Goal: Information Seeking & Learning: Learn about a topic

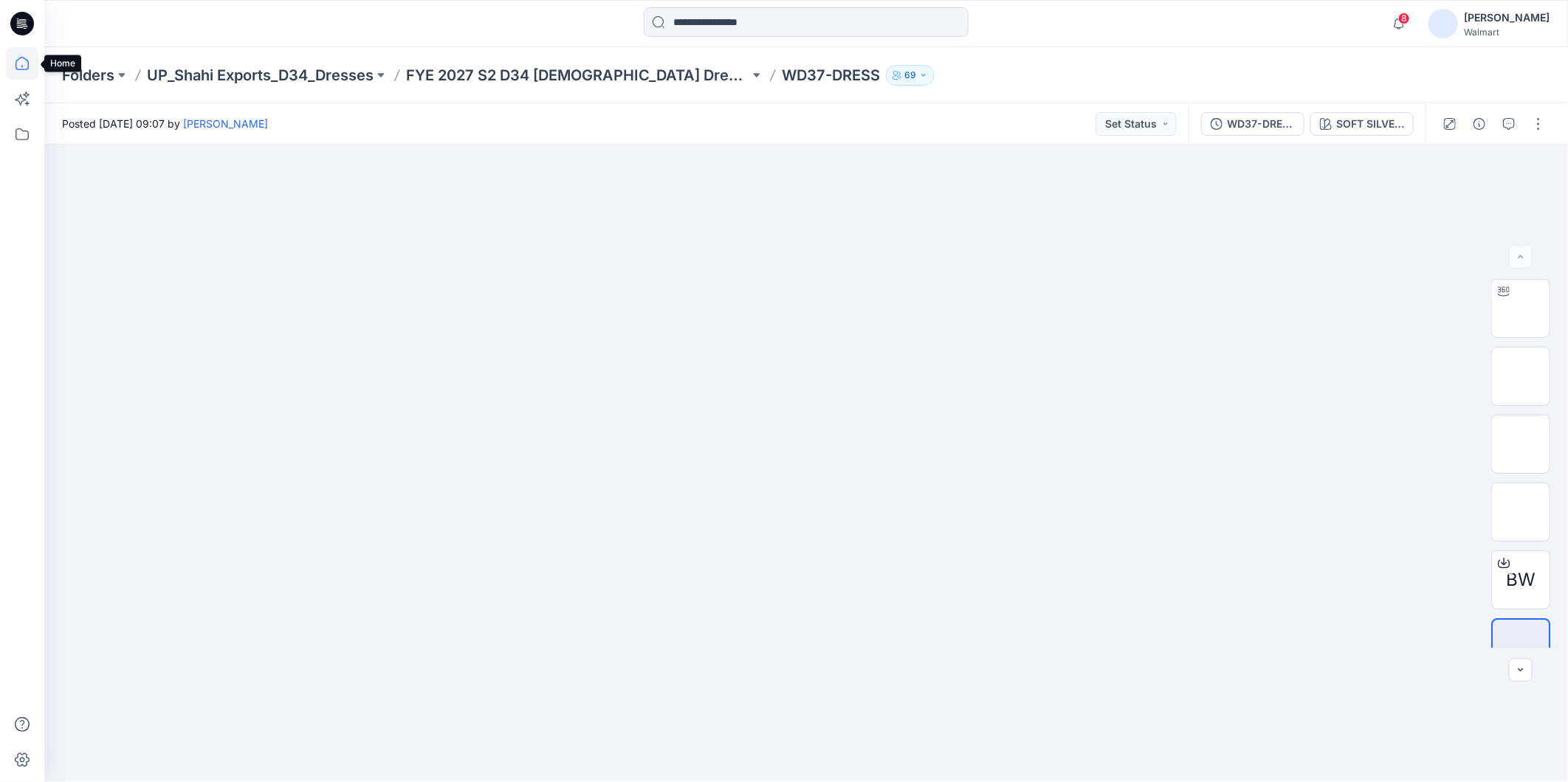
click at [23, 70] on icon at bounding box center [22, 63] width 33 height 33
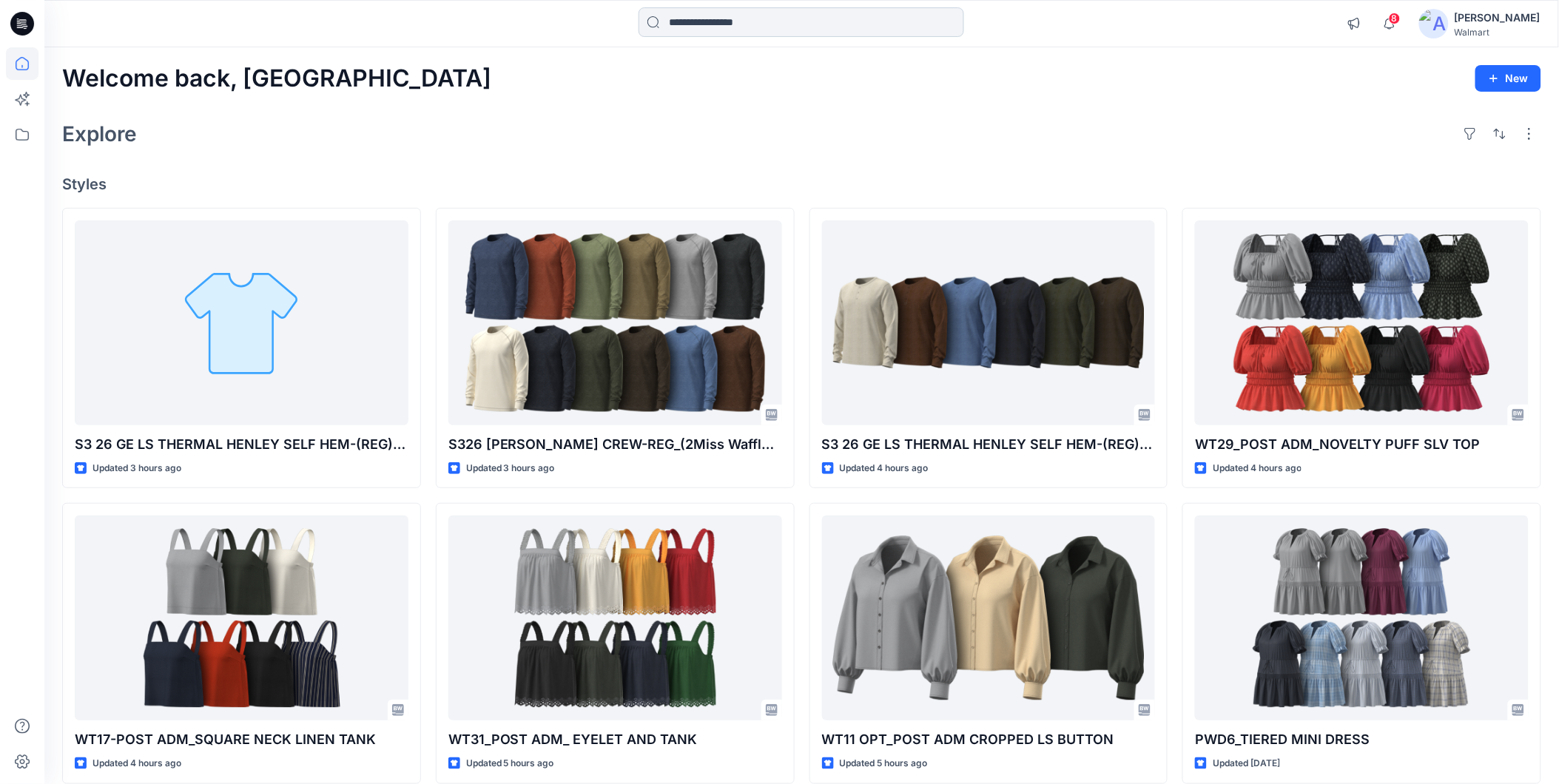
click at [725, 24] on input at bounding box center [801, 22] width 325 height 30
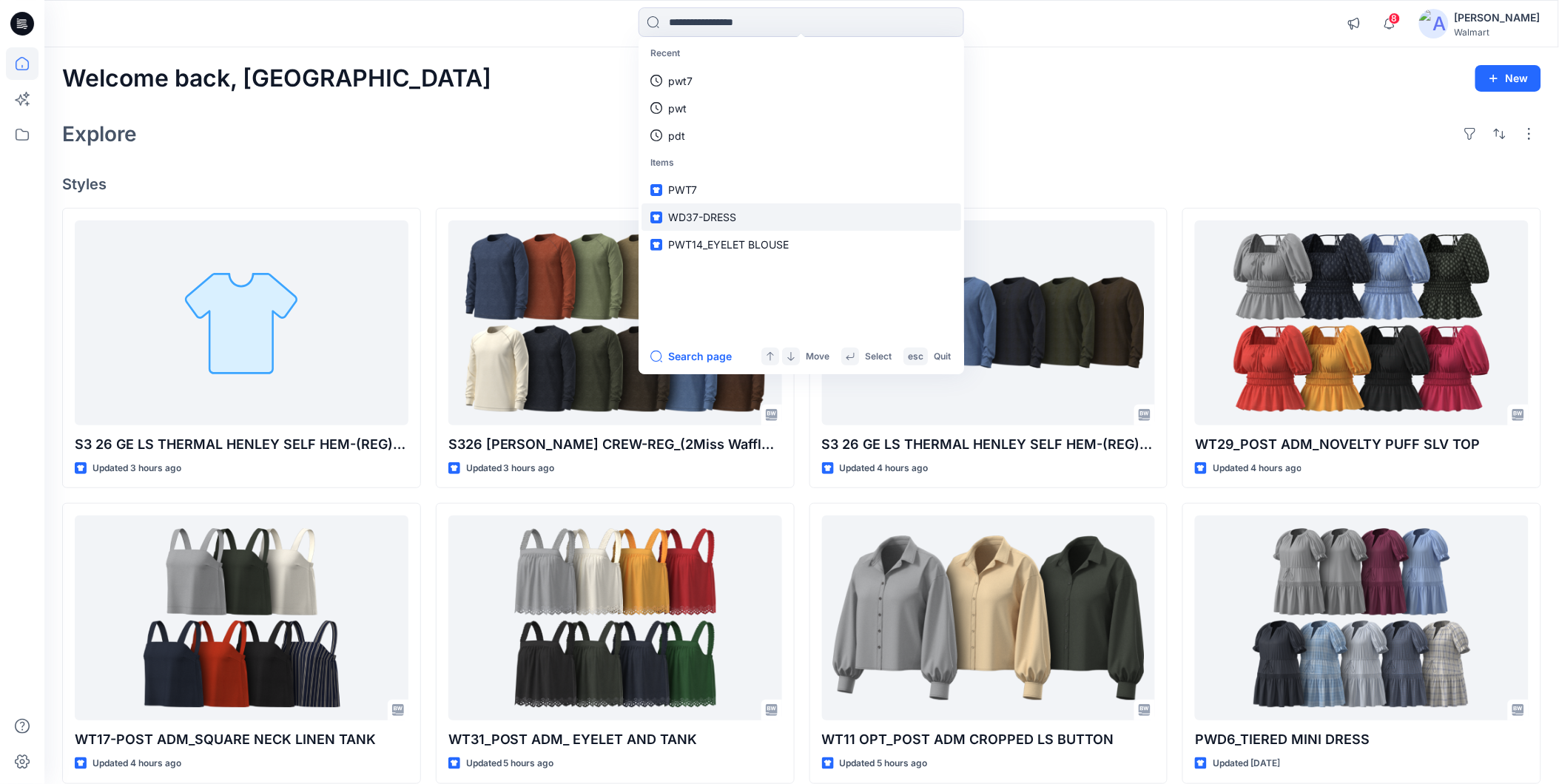
click at [721, 212] on span "WD37-DRESS" at bounding box center [701, 217] width 68 height 12
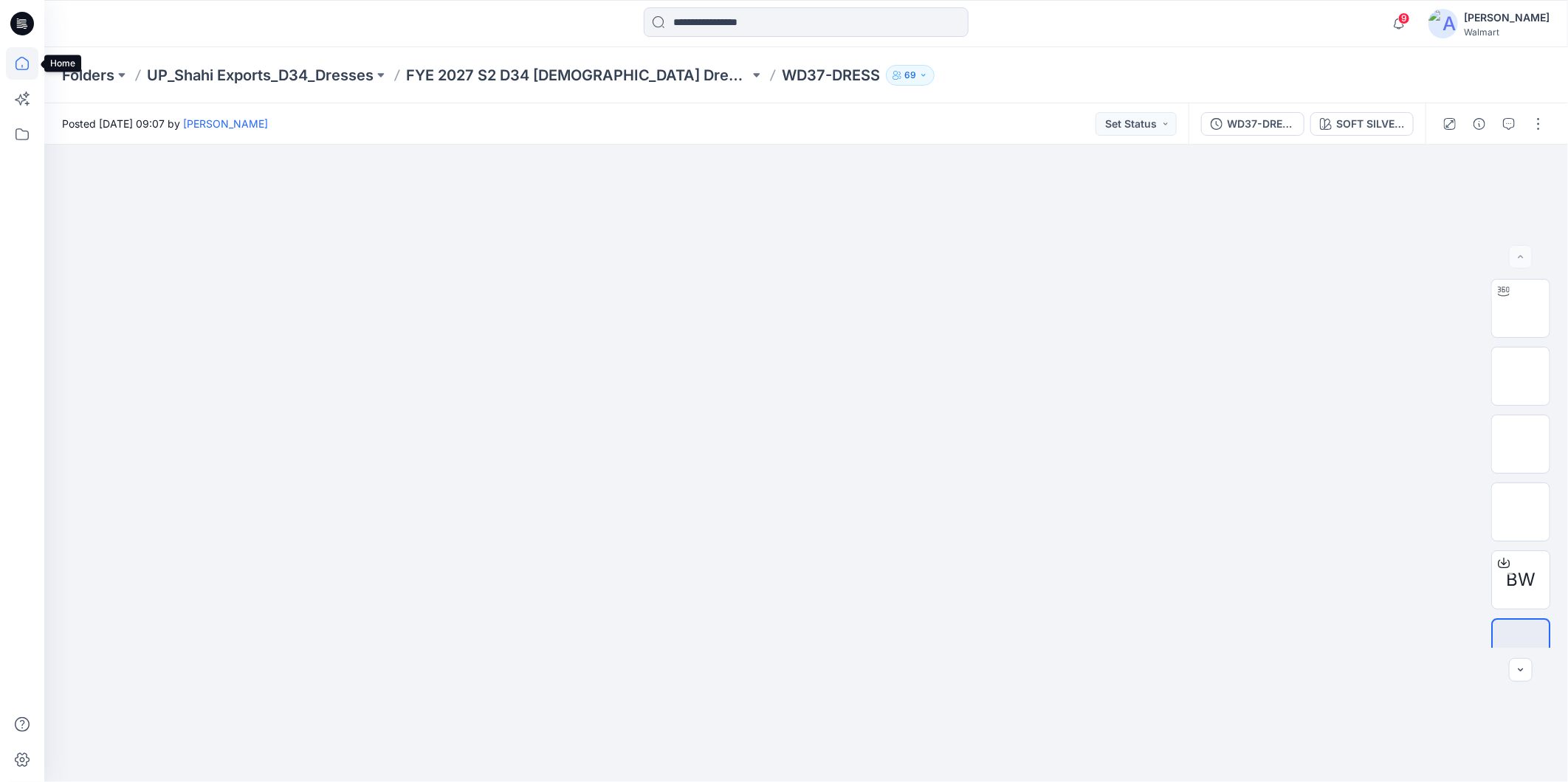
click at [24, 67] on icon at bounding box center [22, 63] width 33 height 33
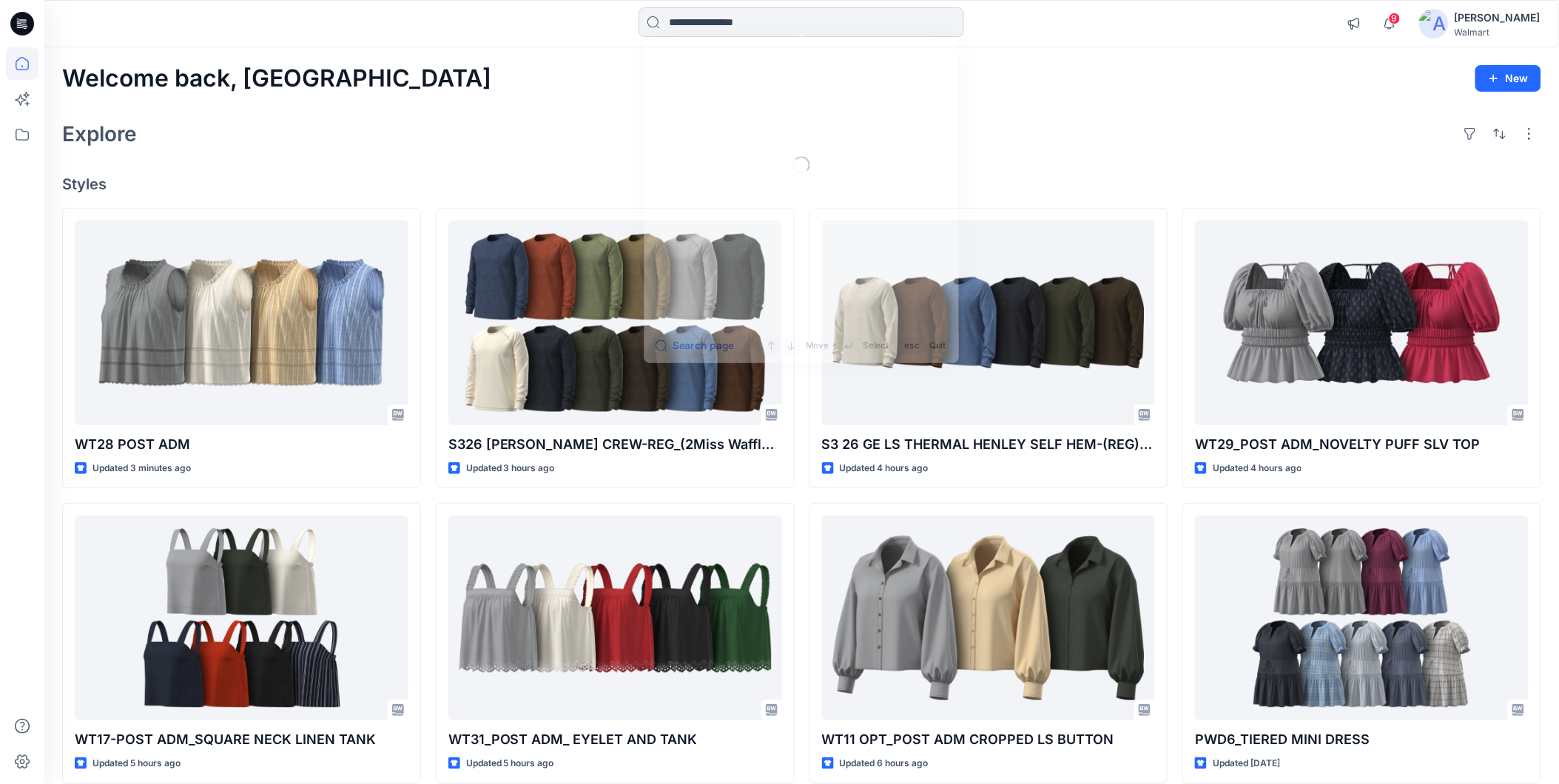
click at [708, 24] on input at bounding box center [801, 22] width 325 height 30
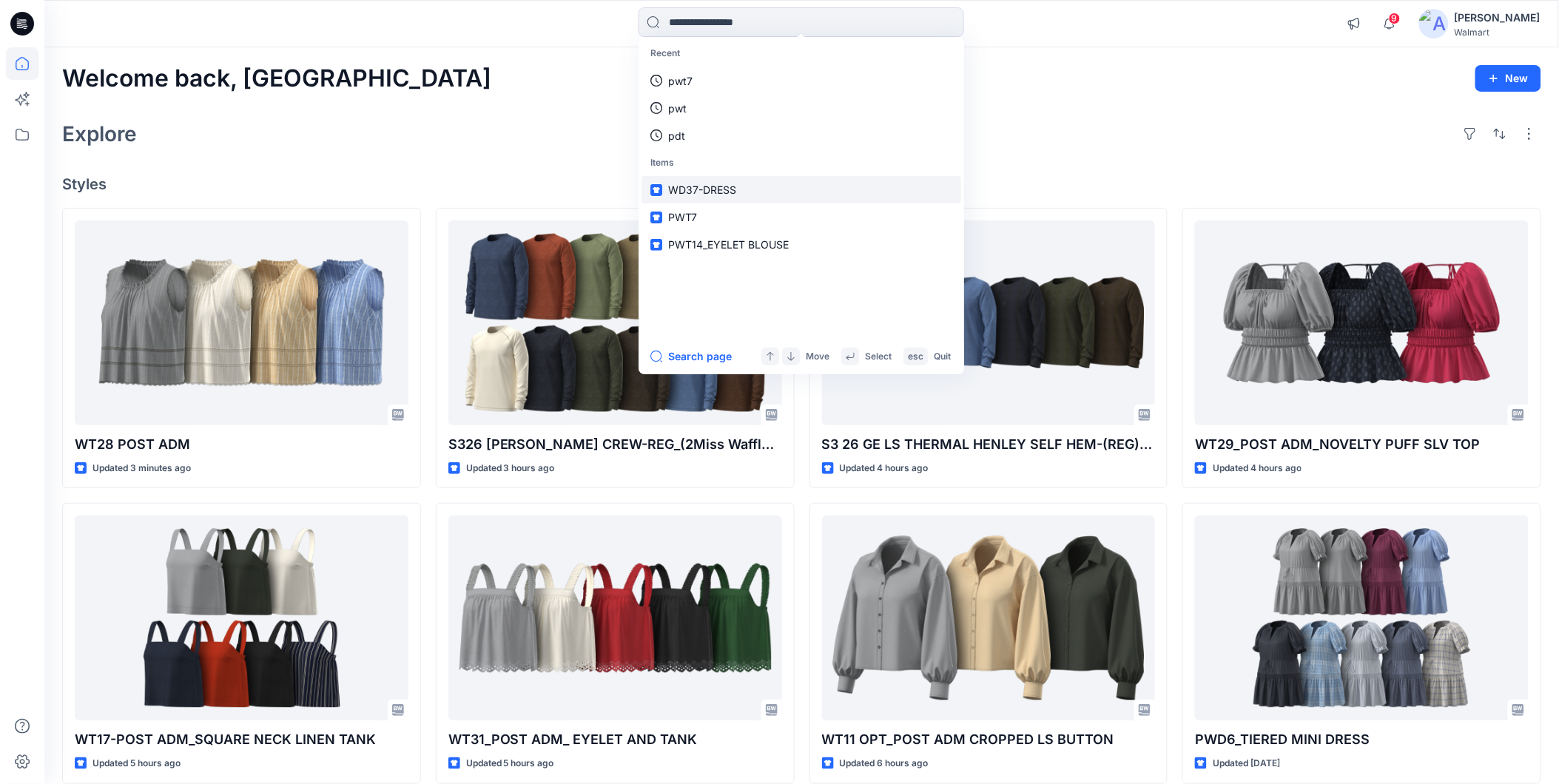
click at [703, 190] on span "WD37-DRESS" at bounding box center [701, 190] width 68 height 12
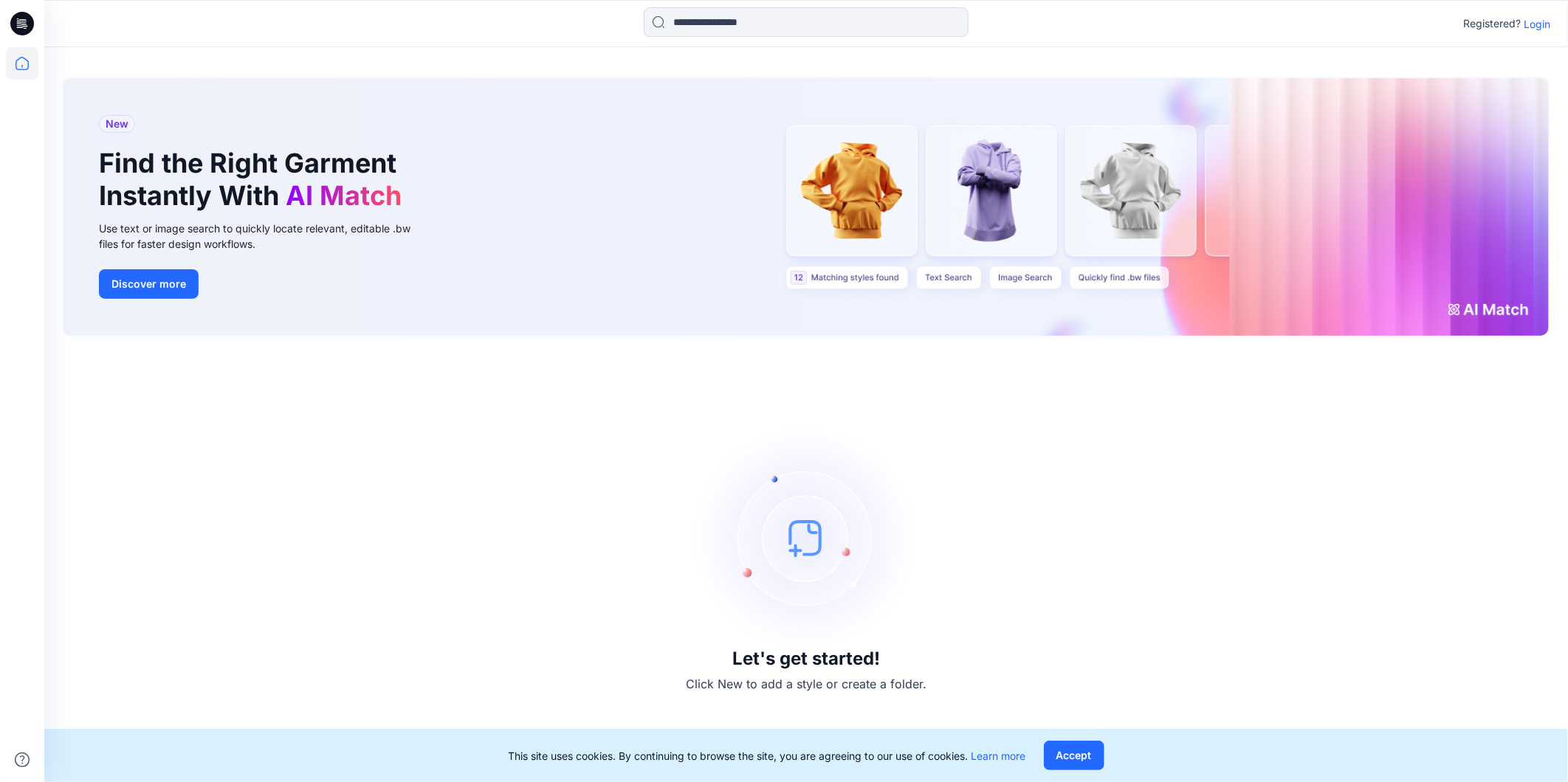
click at [1538, 21] on p "Login" at bounding box center [1537, 24] width 27 height 15
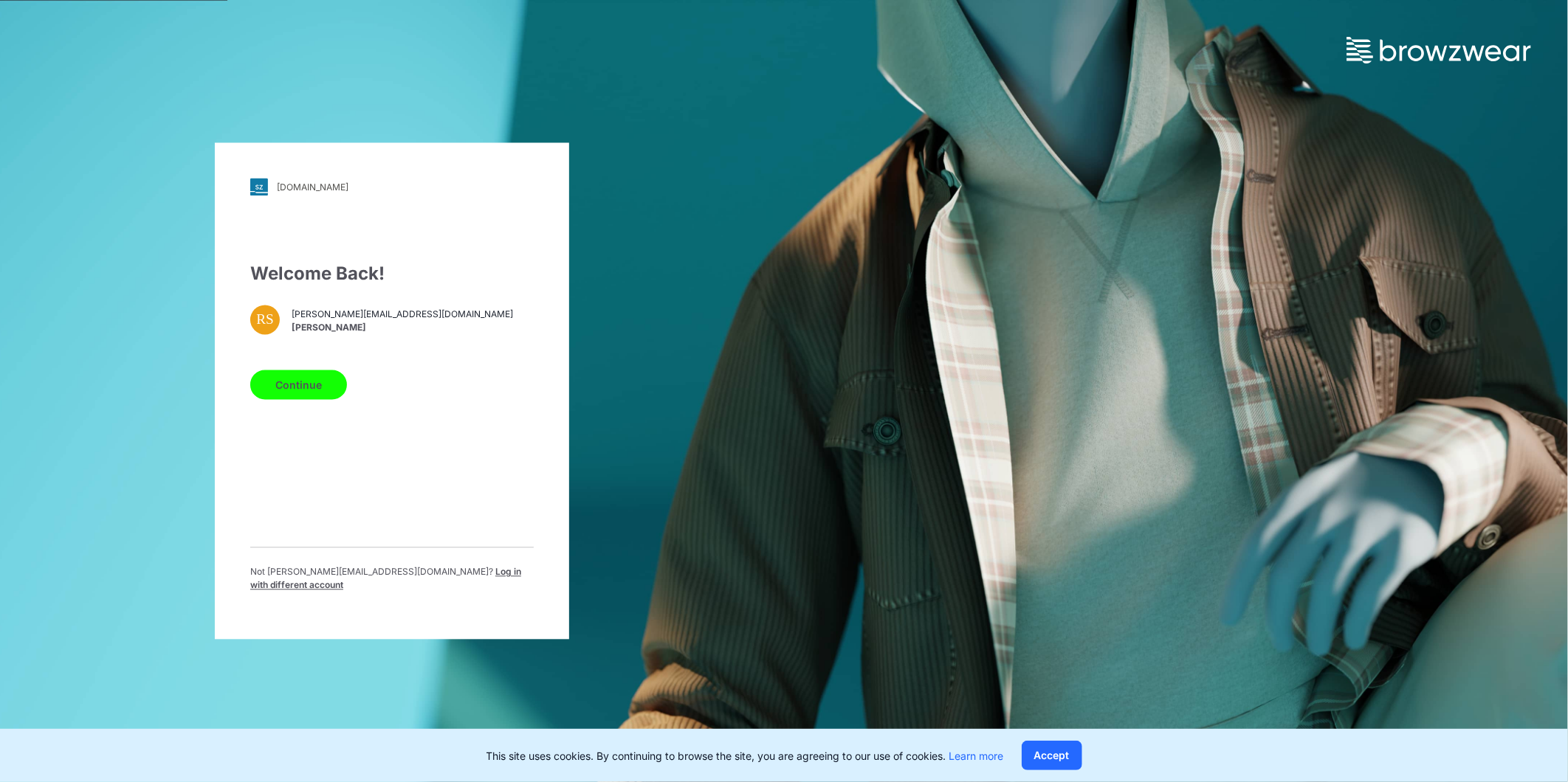
click at [298, 395] on button "Continue" at bounding box center [299, 385] width 97 height 30
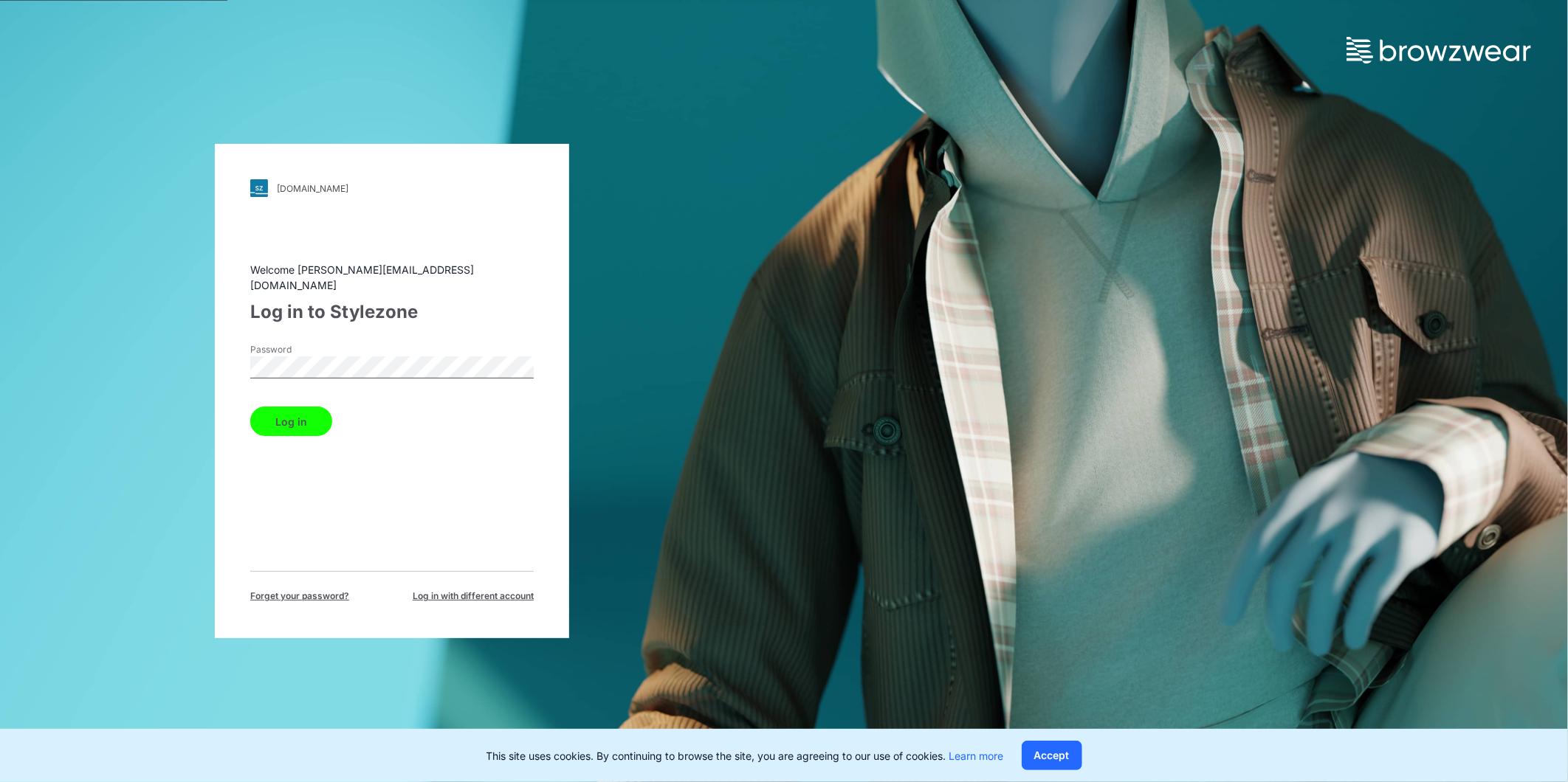
click at [300, 413] on button "Log in" at bounding box center [291, 421] width 82 height 30
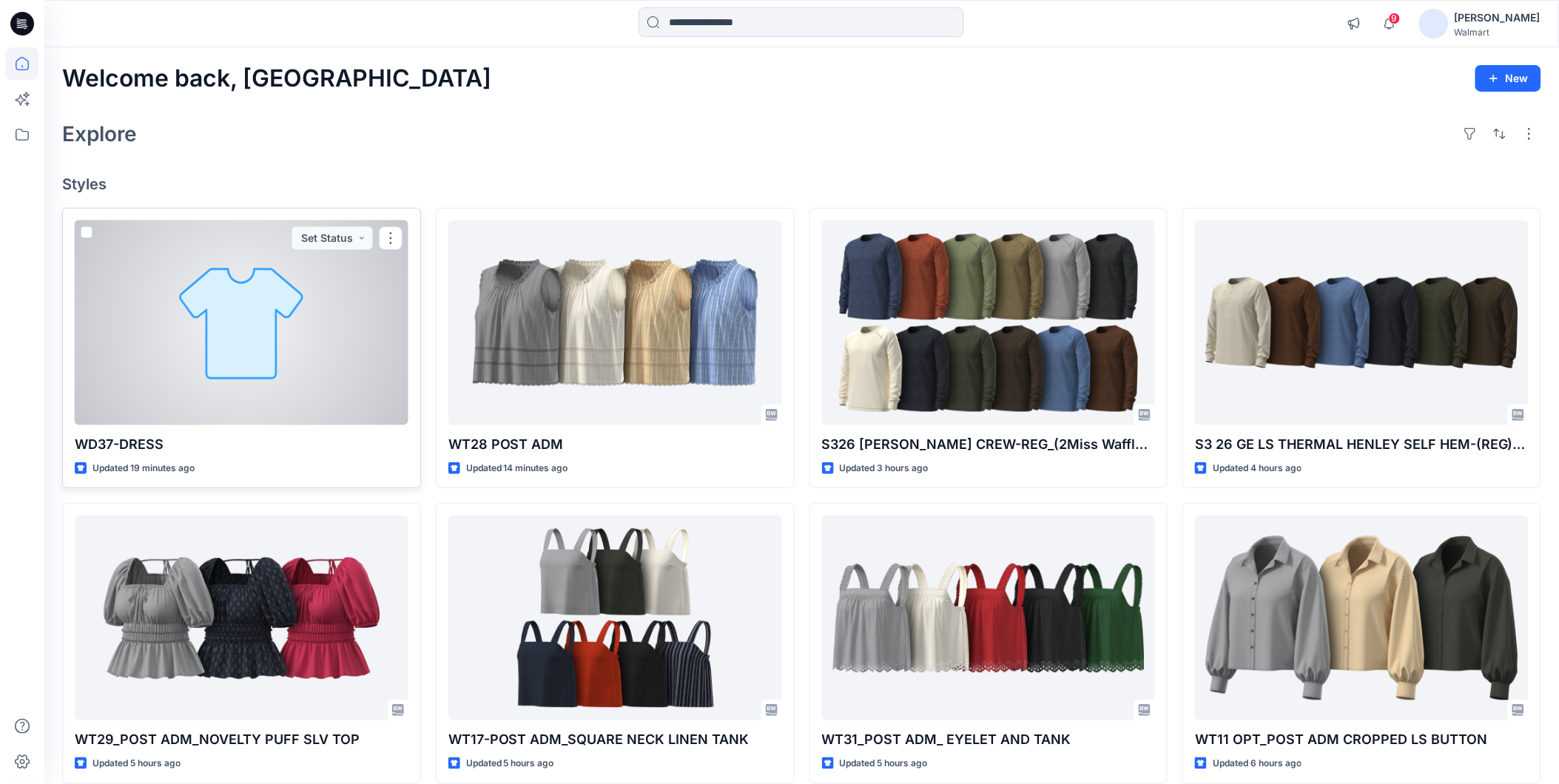
click at [272, 304] on div at bounding box center [242, 323] width 334 height 205
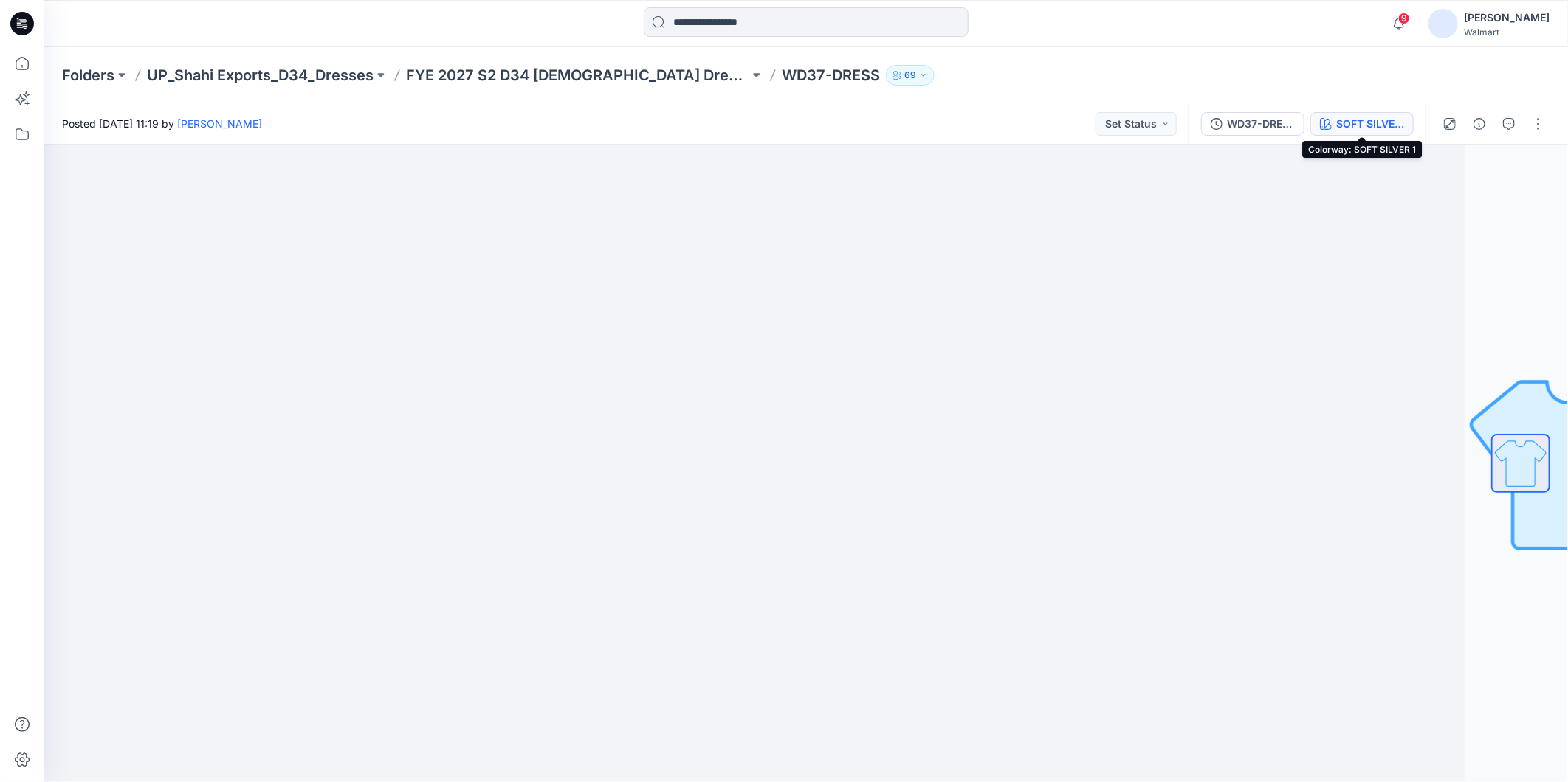
click at [1371, 129] on div "SOFT SILVER 1" at bounding box center [1370, 124] width 68 height 16
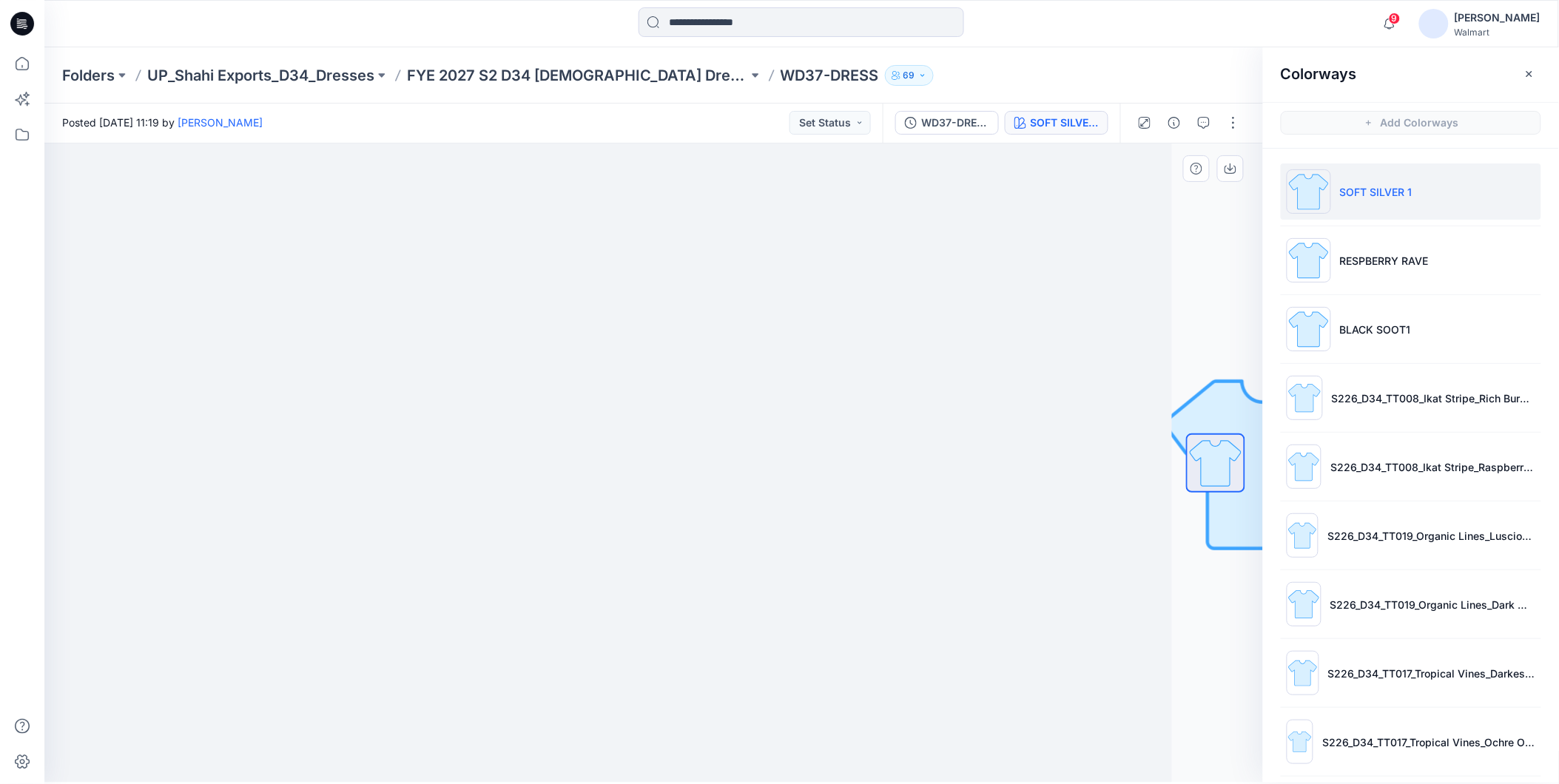
scroll to position [5, 0]
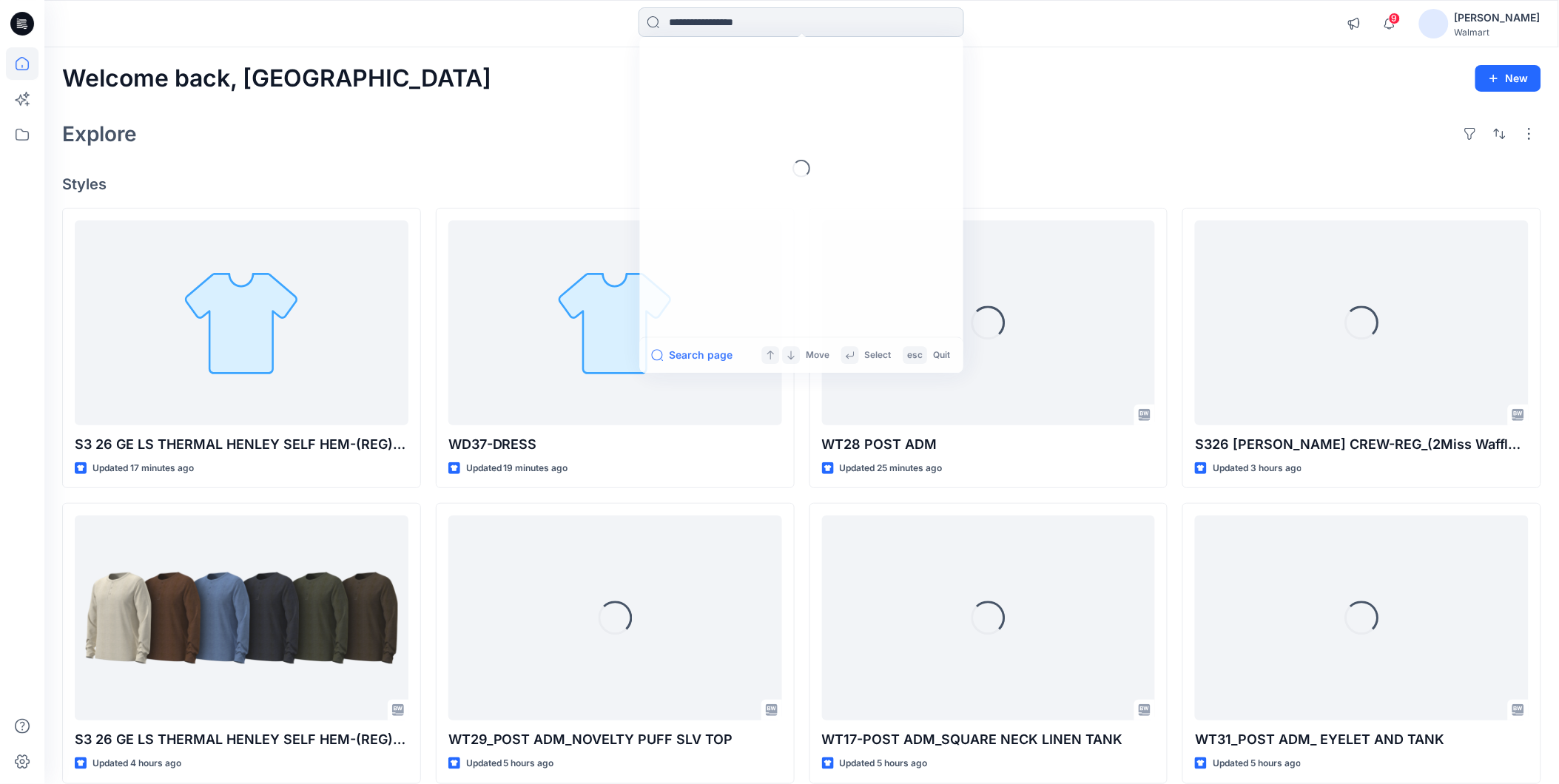
click at [687, 19] on input at bounding box center [801, 22] width 325 height 30
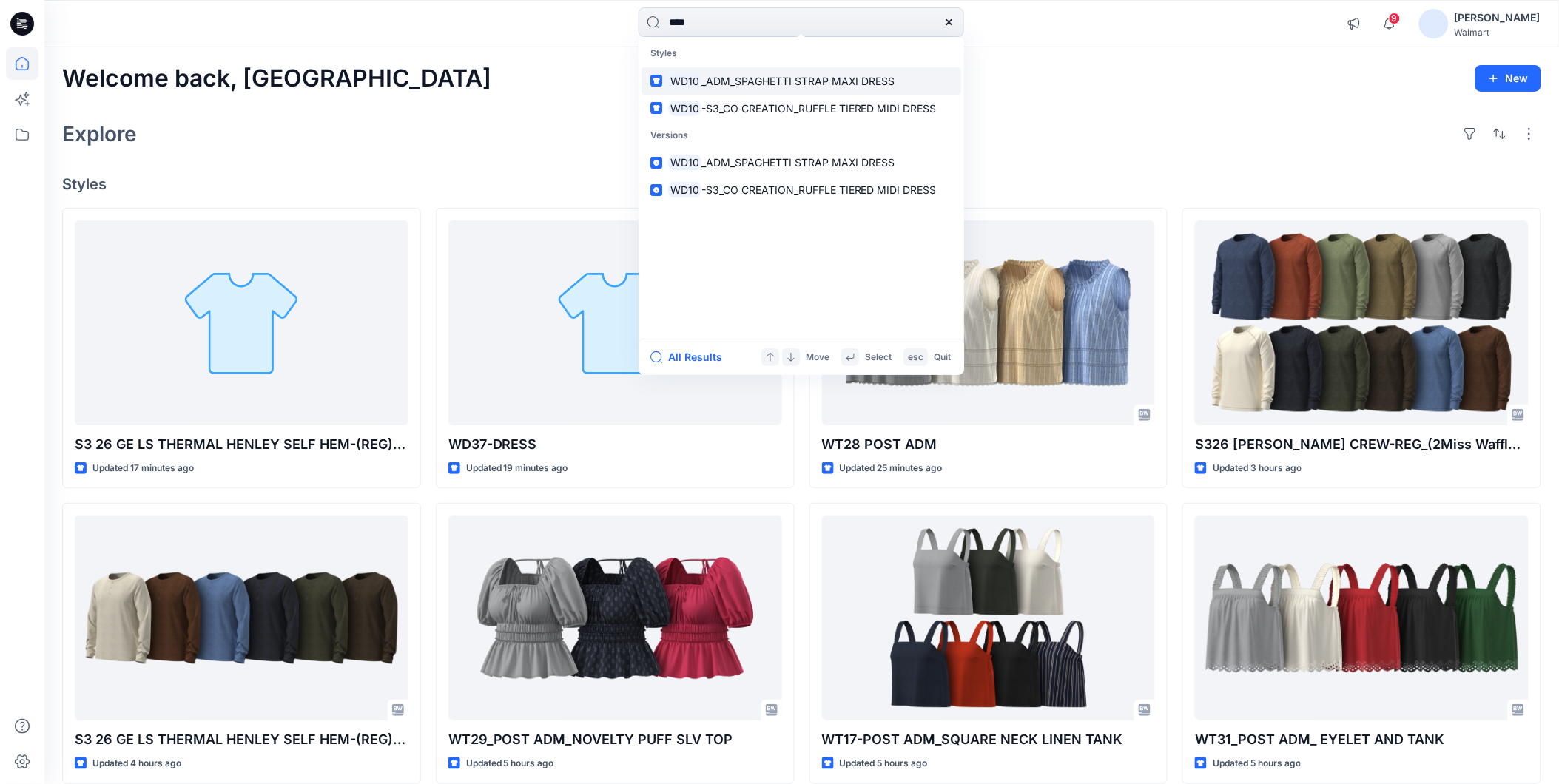
type input "****"
click at [724, 83] on span "_ADM_SPAGHETTI STRAP MAXI DRESS" at bounding box center [798, 81] width 194 height 12
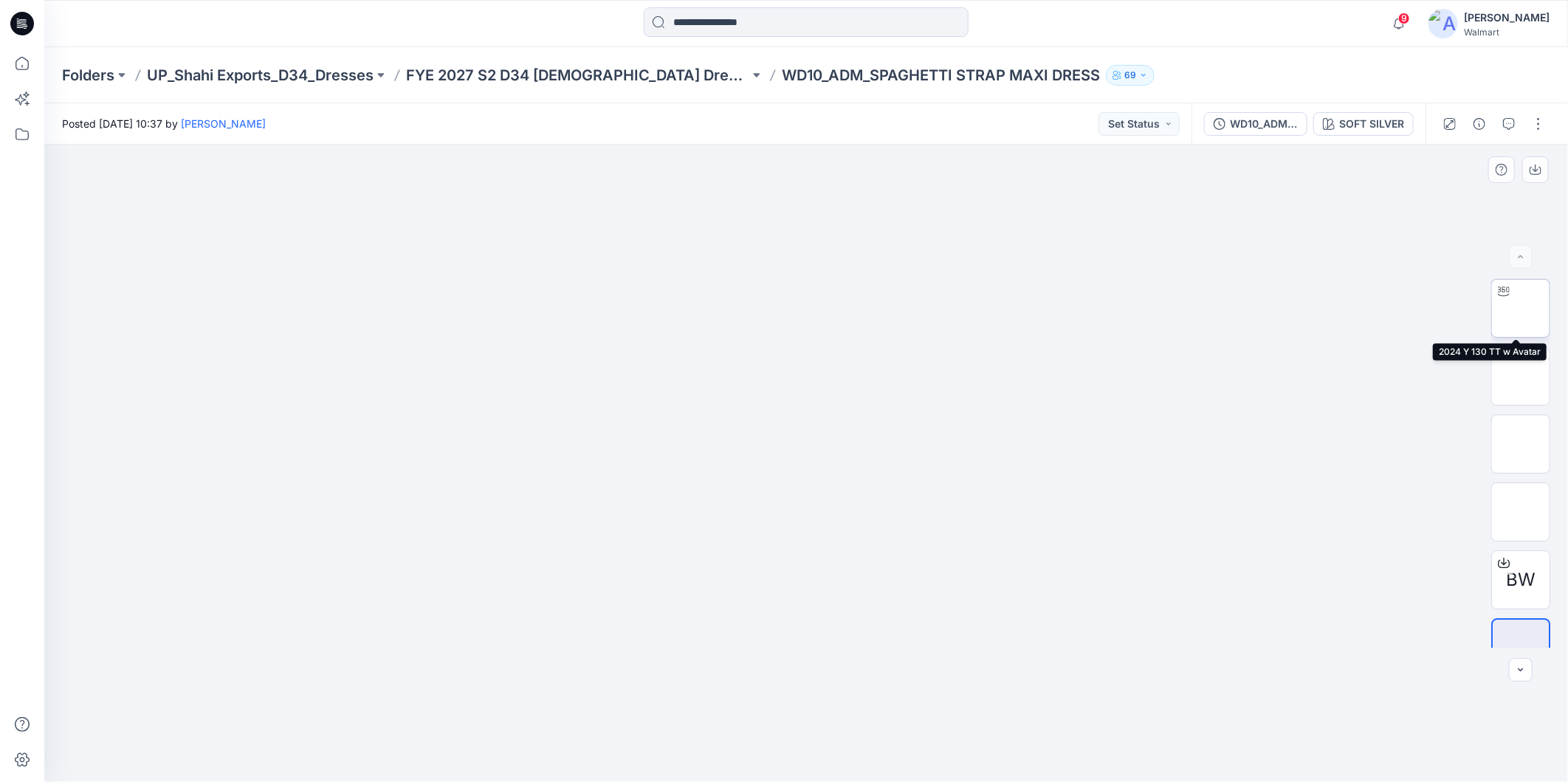
click at [1521, 309] on img at bounding box center [1521, 309] width 0 height 0
drag, startPoint x: 932, startPoint y: 755, endPoint x: 1159, endPoint y: 732, distance: 228.2
click at [1159, 732] on div at bounding box center [806, 463] width 1524 height 638
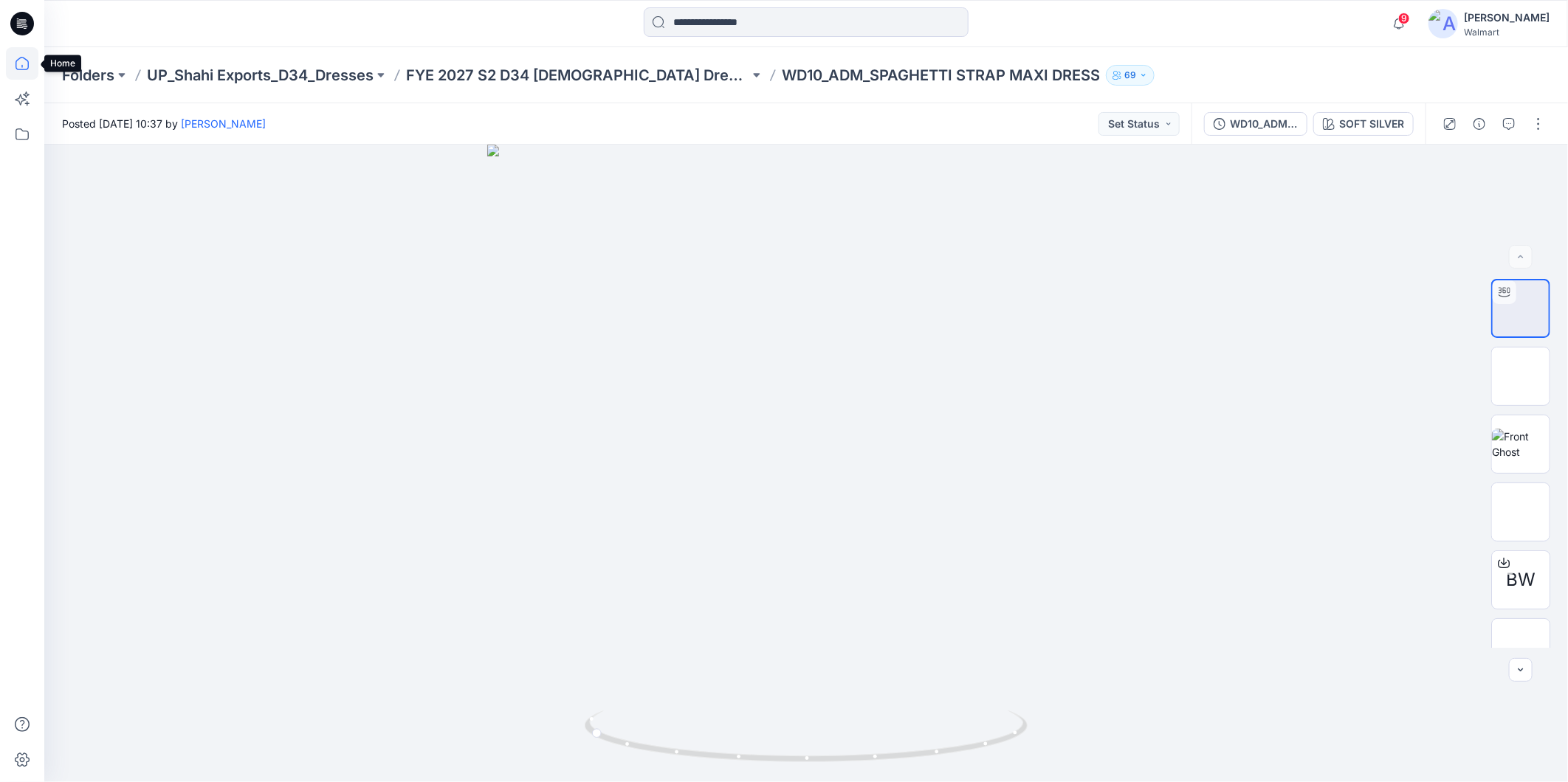
click at [22, 62] on icon at bounding box center [22, 63] width 33 height 33
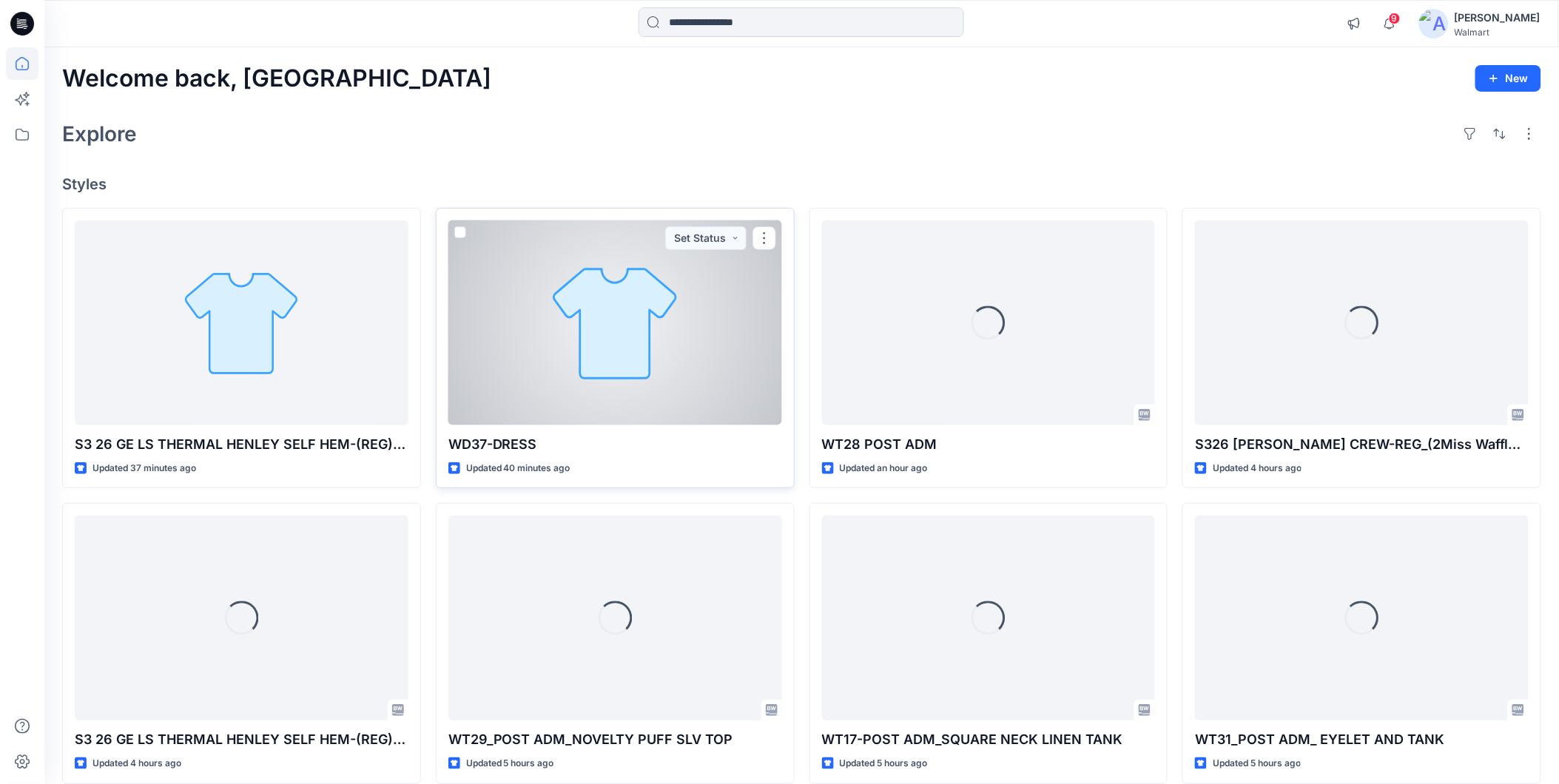
click at [675, 379] on div at bounding box center [616, 323] width 334 height 205
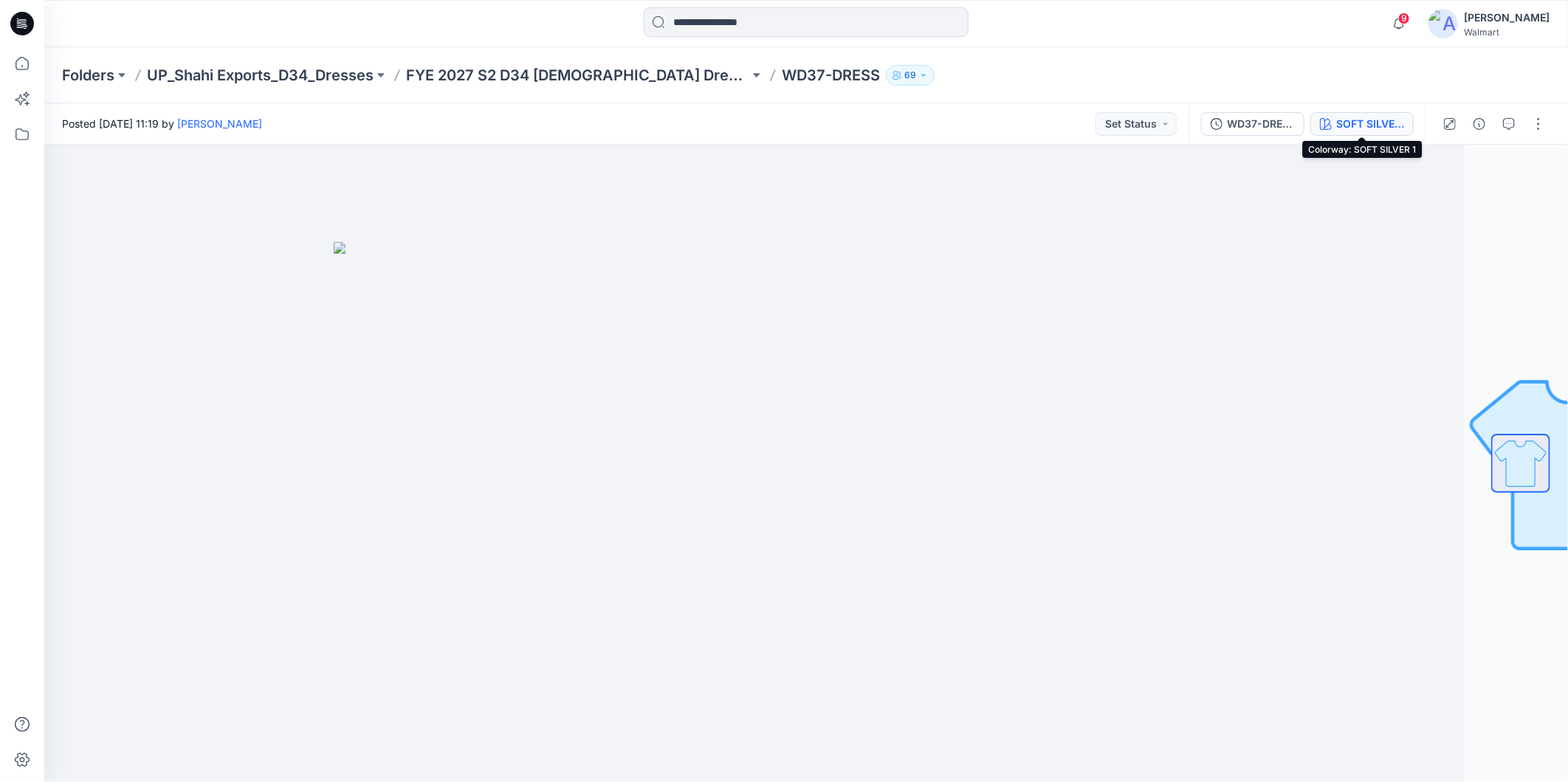
click at [1368, 123] on div "SOFT SILVER 1" at bounding box center [1370, 124] width 68 height 16
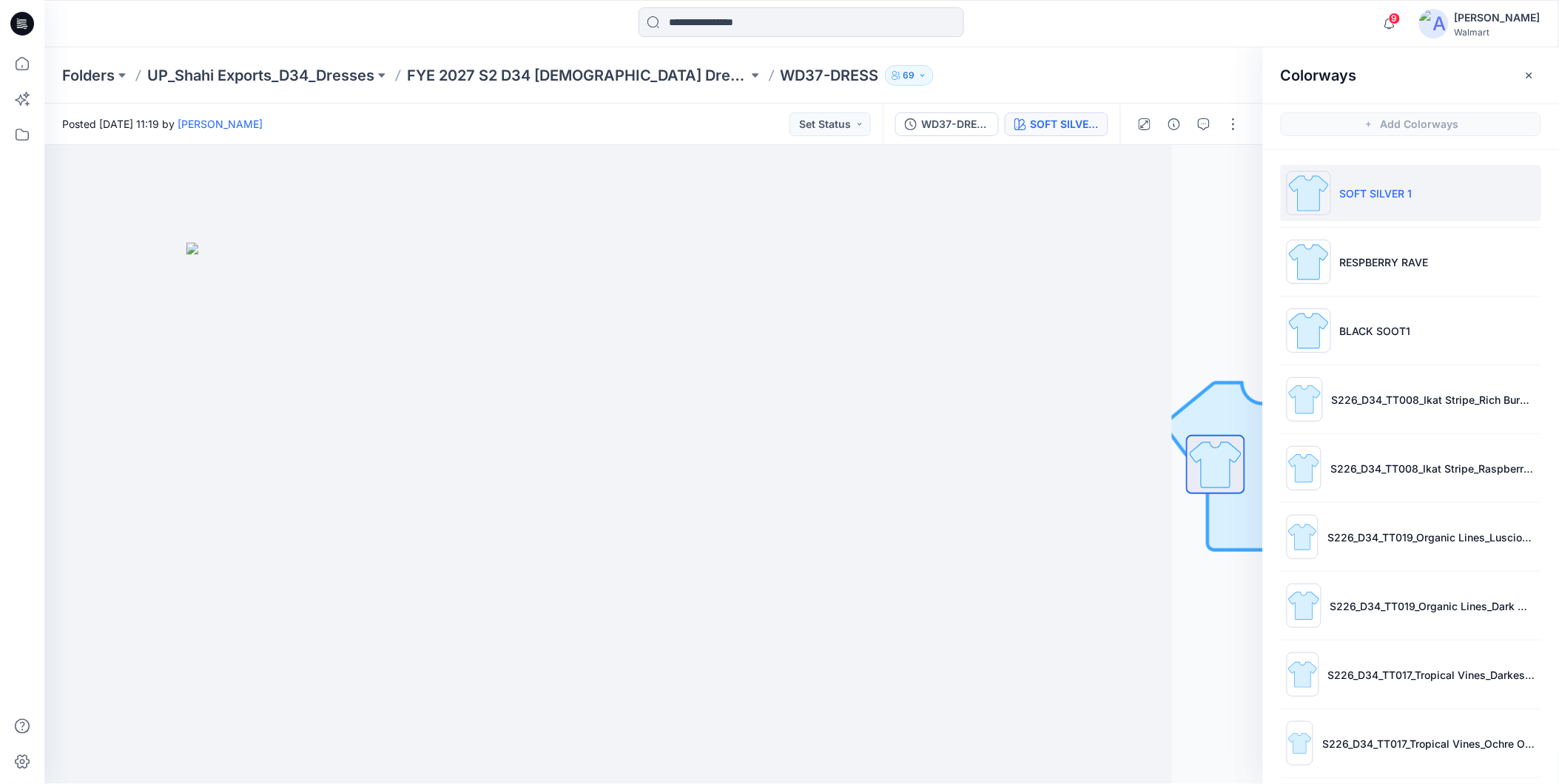
click at [1407, 204] on li "SOFT SILVER 1" at bounding box center [1410, 192] width 260 height 56
click at [1378, 257] on p "RESPBERRY RAVE" at bounding box center [1384, 262] width 89 height 15
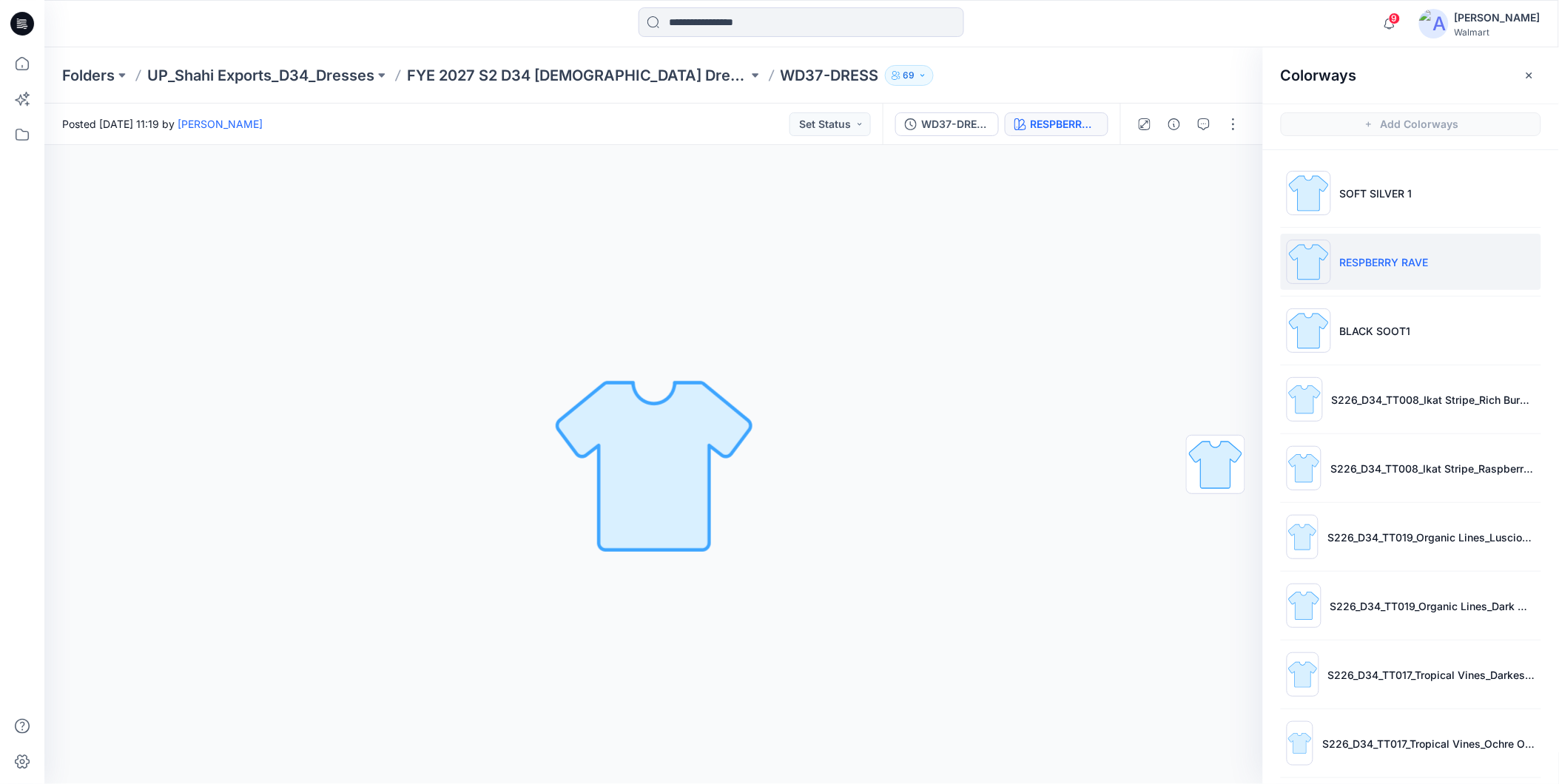
click at [1370, 266] on p "RESPBERRY RAVE" at bounding box center [1384, 262] width 89 height 15
click at [25, 65] on icon at bounding box center [22, 64] width 33 height 33
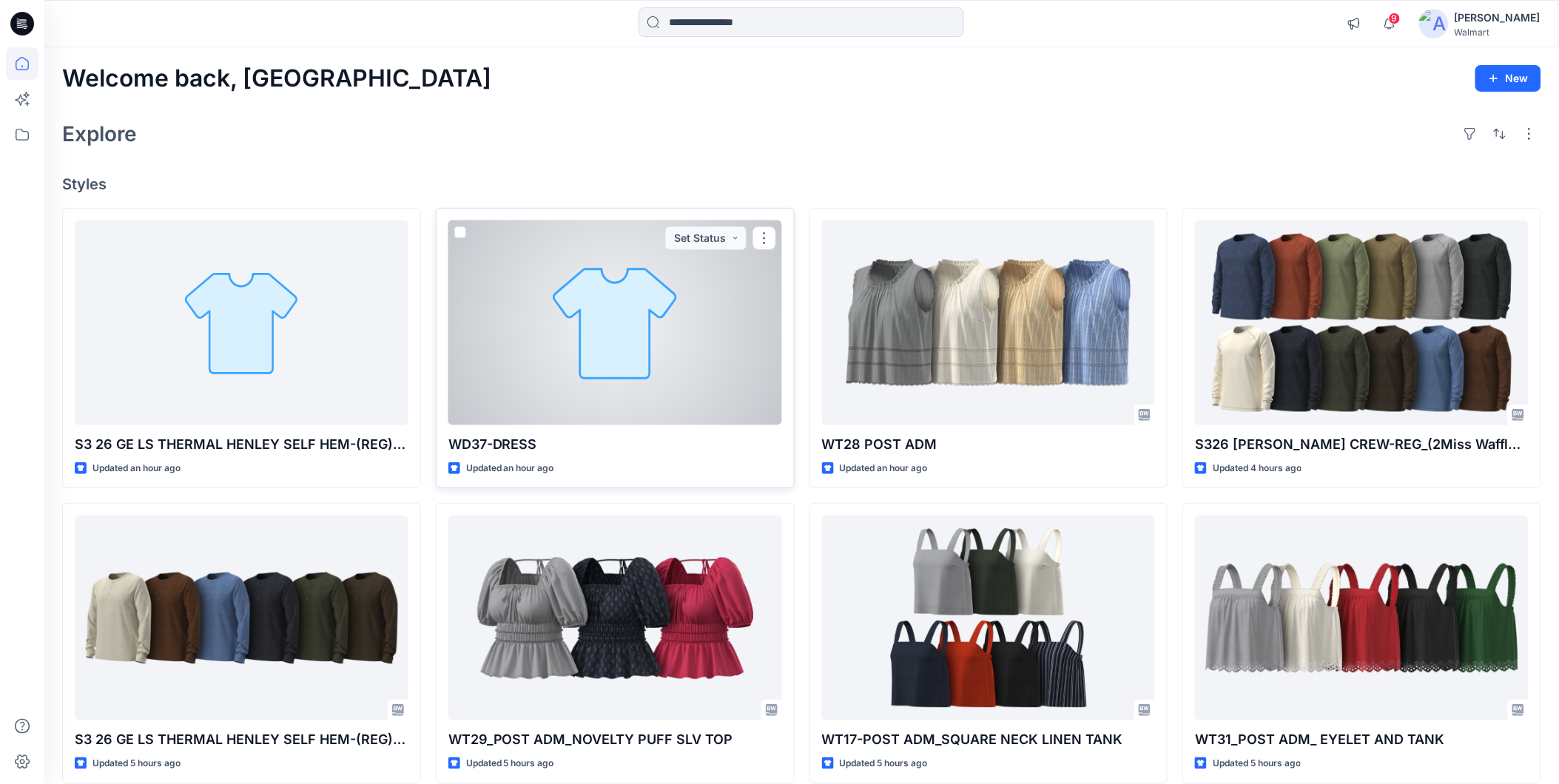
click at [672, 367] on div at bounding box center [616, 323] width 334 height 205
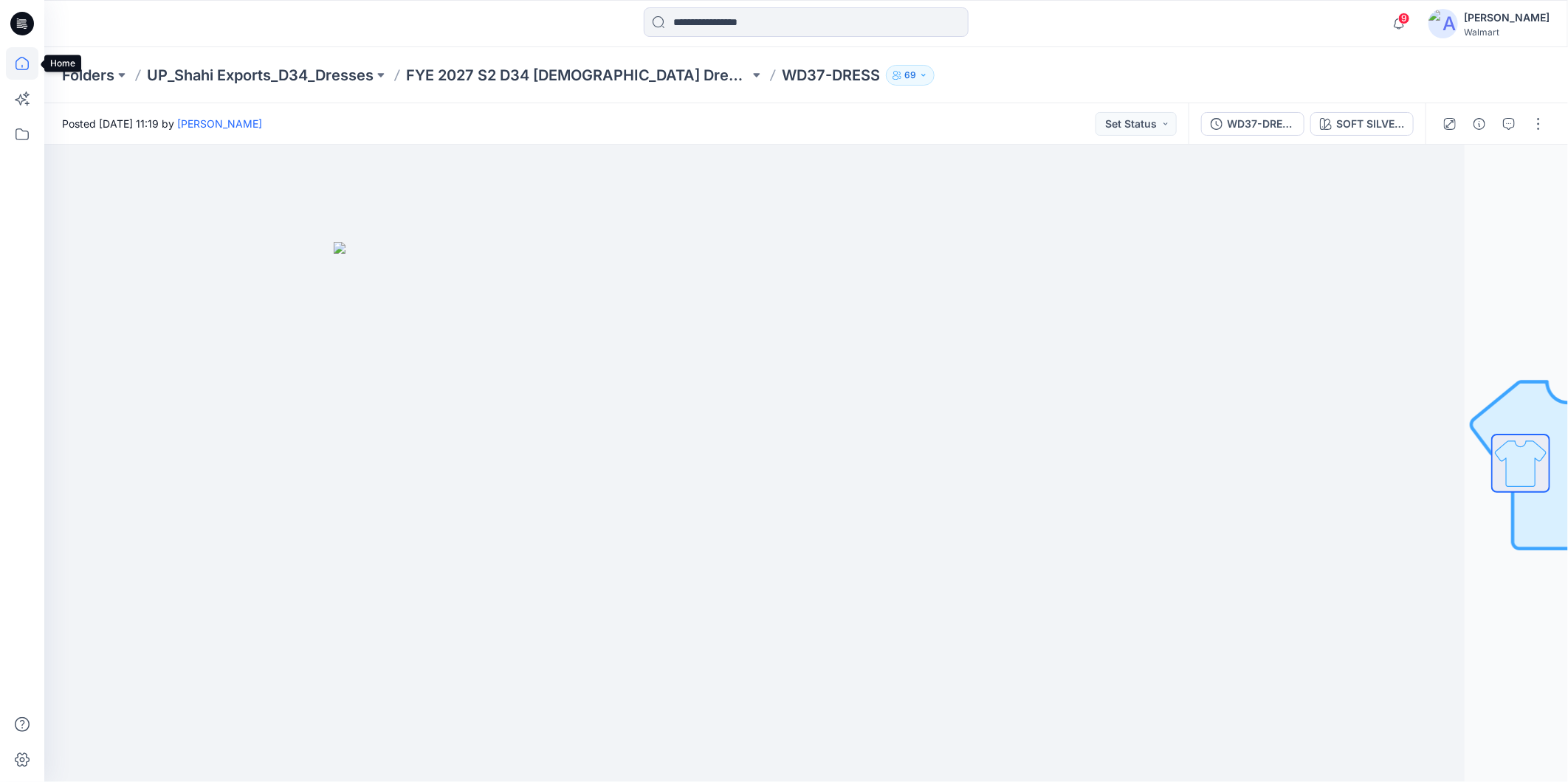
click at [24, 63] on icon at bounding box center [22, 63] width 33 height 33
